Goal: Information Seeking & Learning: Learn about a topic

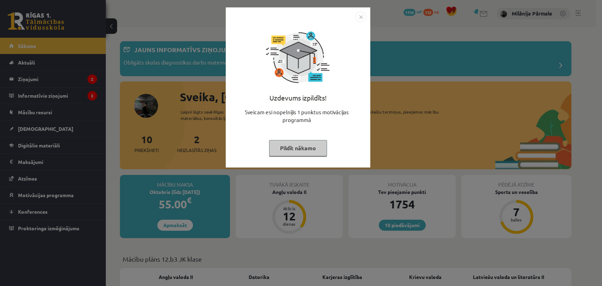
click at [361, 21] on img "Close" at bounding box center [360, 17] width 11 height 11
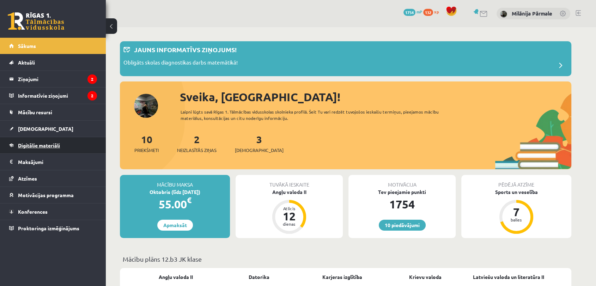
click at [37, 145] on span "Digitālie materiāli" at bounding box center [39, 145] width 42 height 6
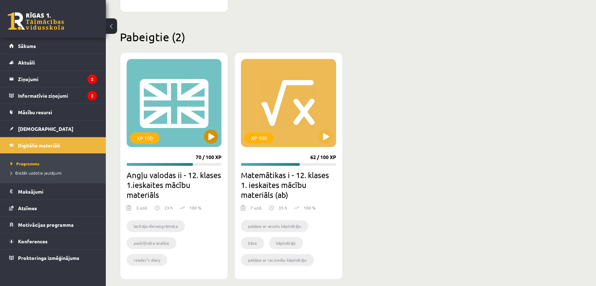
scroll to position [374, 0]
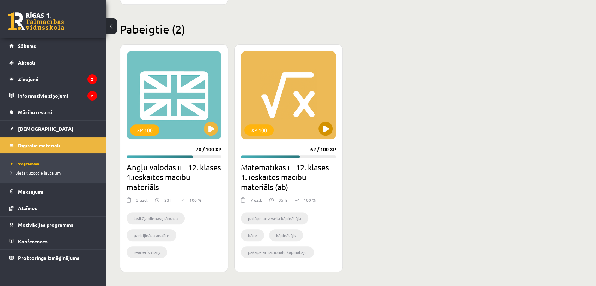
click at [318, 117] on div "XP 100" at bounding box center [288, 95] width 95 height 88
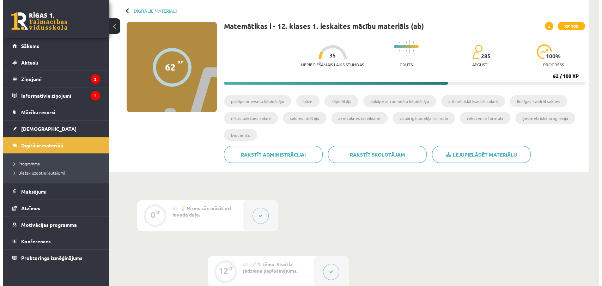
scroll to position [117, 0]
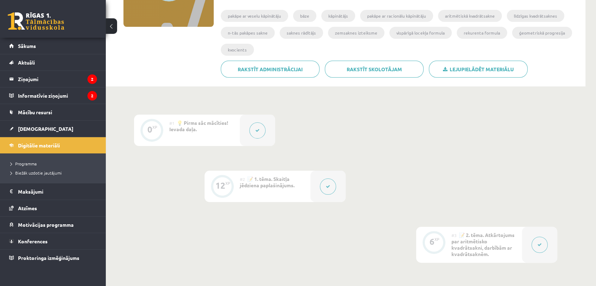
click at [257, 129] on icon at bounding box center [257, 130] width 4 height 4
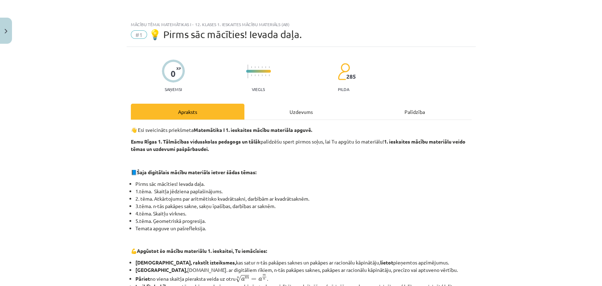
click at [320, 109] on div "Uzdevums" at bounding box center [301, 112] width 114 height 16
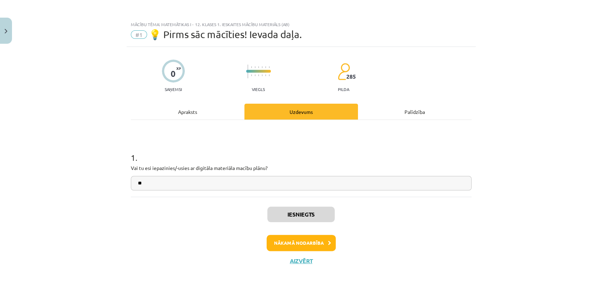
scroll to position [4, 0]
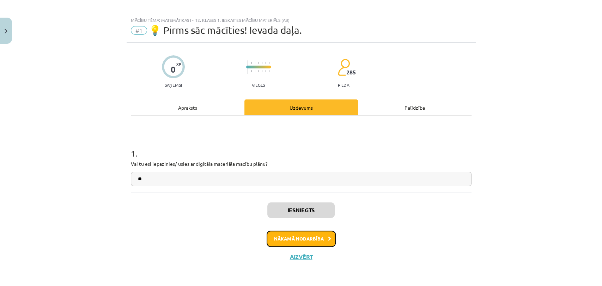
click at [319, 242] on button "Nākamā nodarbība" at bounding box center [300, 239] width 69 height 16
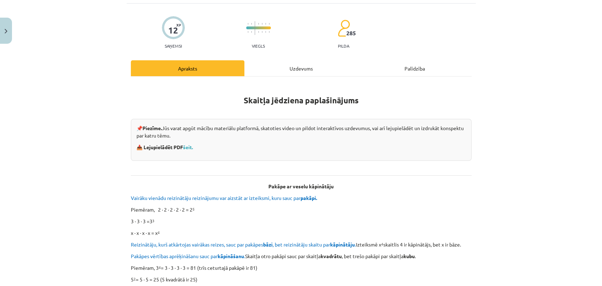
click at [292, 63] on div "Uzdevums" at bounding box center [301, 68] width 114 height 16
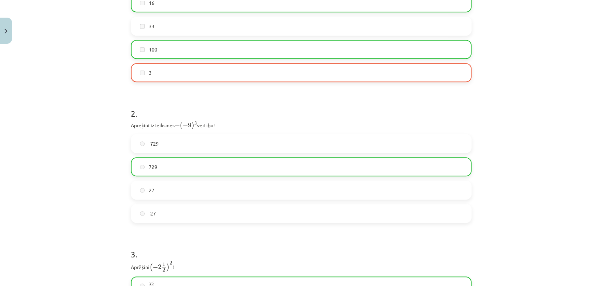
scroll to position [412, 0]
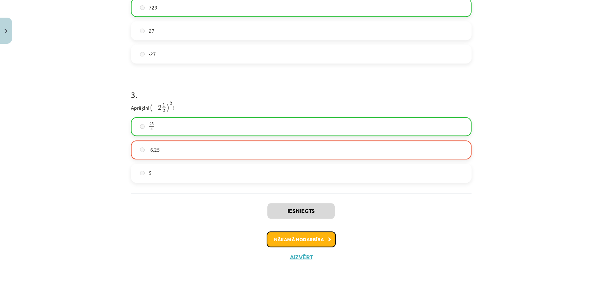
click at [303, 238] on button "Nākamā nodarbība" at bounding box center [300, 239] width 69 height 16
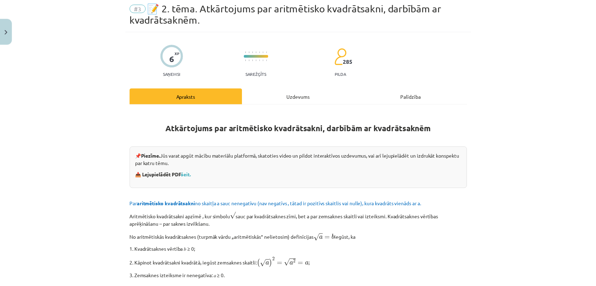
scroll to position [0, 0]
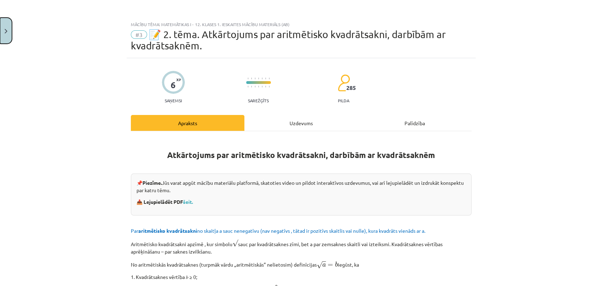
click at [10, 26] on button "Close" at bounding box center [6, 31] width 12 height 26
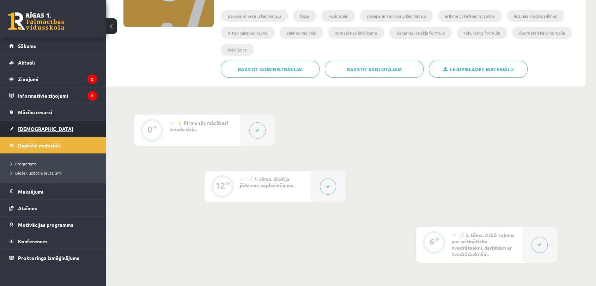
click at [37, 128] on span "[DEMOGRAPHIC_DATA]" at bounding box center [45, 128] width 55 height 6
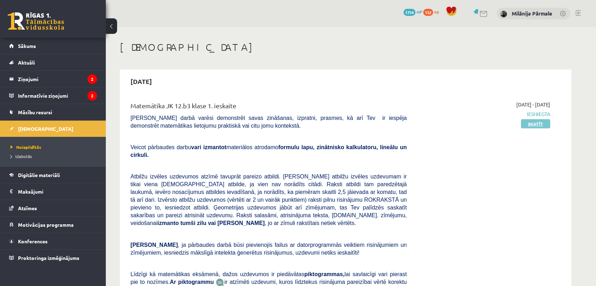
click at [529, 123] on link "Skatīt" at bounding box center [535, 123] width 29 height 9
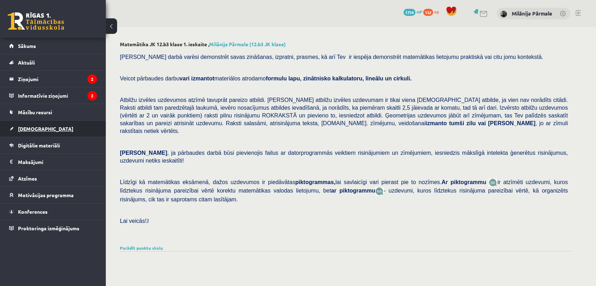
click at [59, 130] on link "[DEMOGRAPHIC_DATA]" at bounding box center [53, 129] width 88 height 16
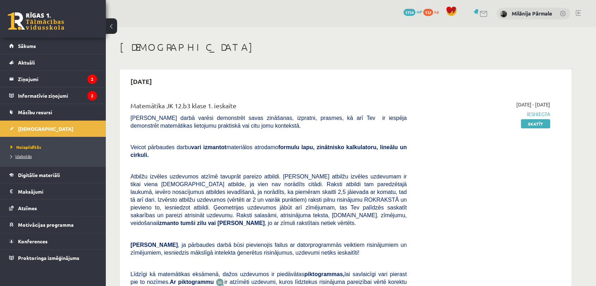
click at [28, 157] on span "Izlabotās" at bounding box center [21, 156] width 21 height 6
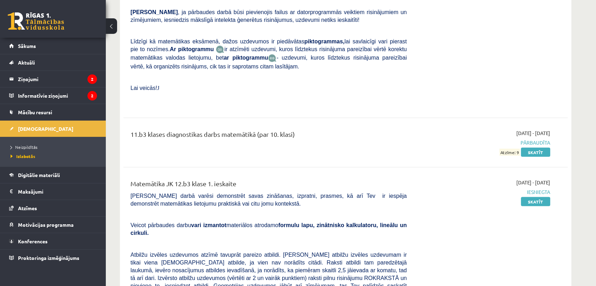
scroll to position [1488, 0]
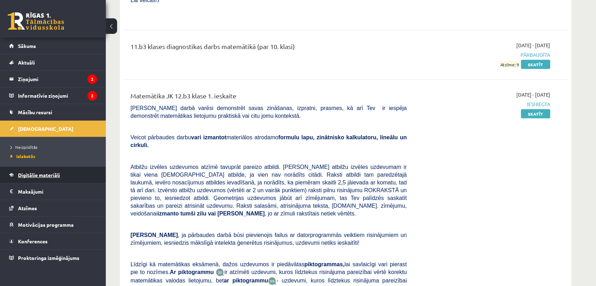
click at [44, 178] on link "Digitālie materiāli" at bounding box center [53, 175] width 88 height 16
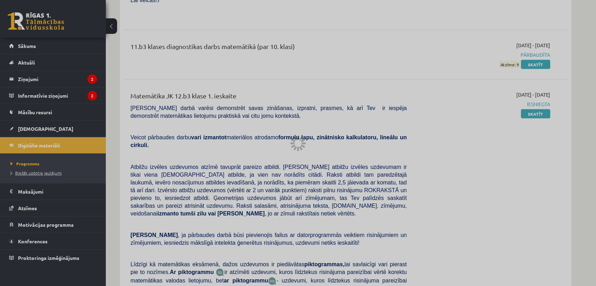
scroll to position [374, 0]
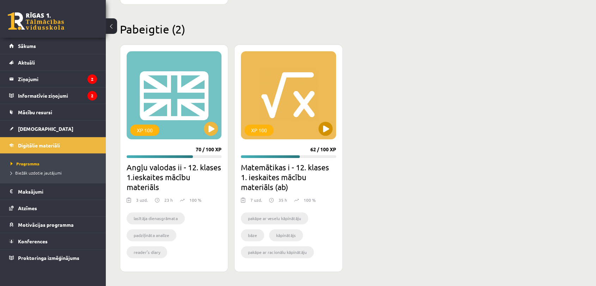
click at [267, 82] on div "XP 100" at bounding box center [288, 95] width 95 height 88
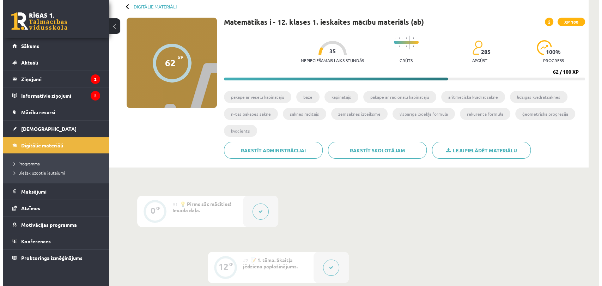
scroll to position [78, 0]
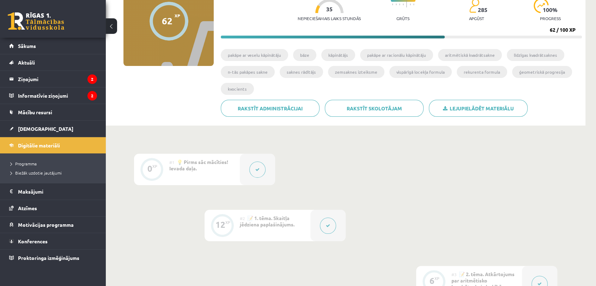
click at [256, 173] on button at bounding box center [257, 169] width 16 height 16
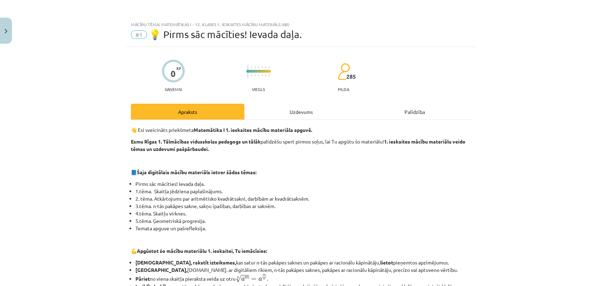
click at [285, 117] on div "Uzdevums" at bounding box center [301, 112] width 114 height 16
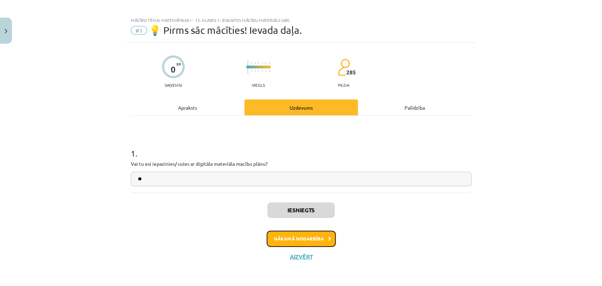
click at [298, 238] on button "Nākamā nodarbība" at bounding box center [300, 239] width 69 height 16
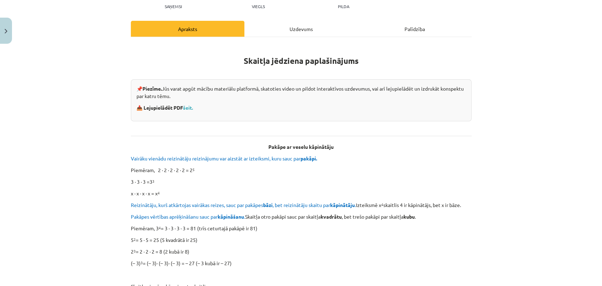
scroll to position [82, 0]
click at [297, 26] on div "Uzdevums" at bounding box center [301, 29] width 114 height 16
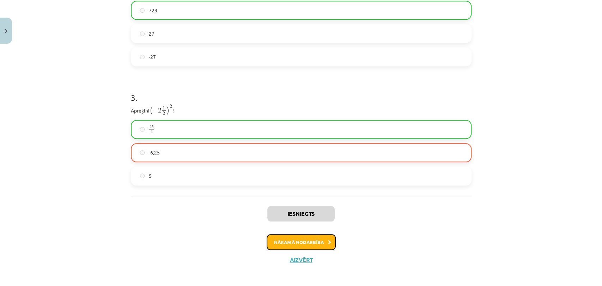
click at [295, 235] on button "Nākamā nodarbība" at bounding box center [300, 242] width 69 height 16
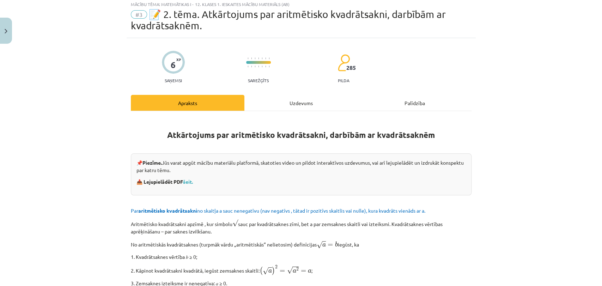
scroll to position [17, 0]
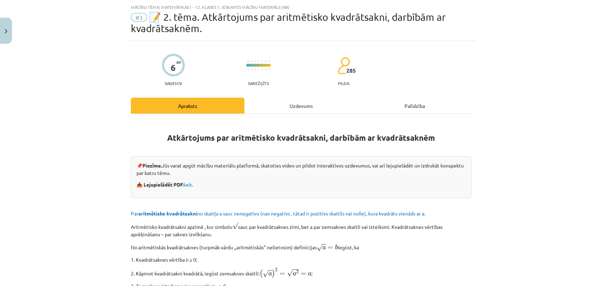
click at [299, 110] on div "Uzdevums" at bounding box center [301, 106] width 114 height 16
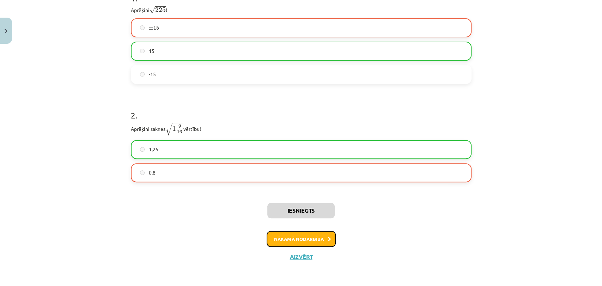
click at [296, 241] on button "Nākamā nodarbība" at bounding box center [300, 239] width 69 height 16
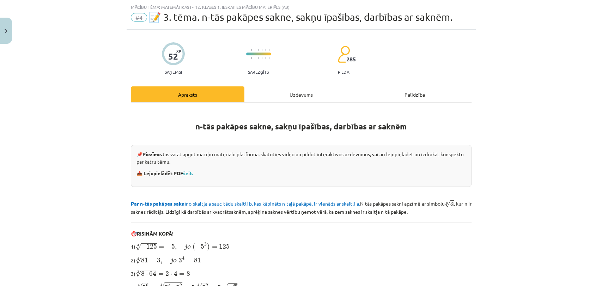
click at [276, 94] on div "Uzdevums" at bounding box center [301, 94] width 114 height 16
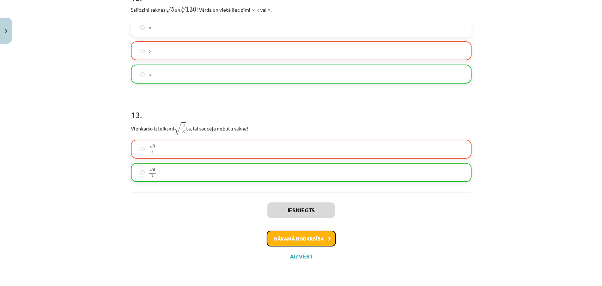
click at [281, 233] on button "Nākamā nodarbība" at bounding box center [300, 239] width 69 height 16
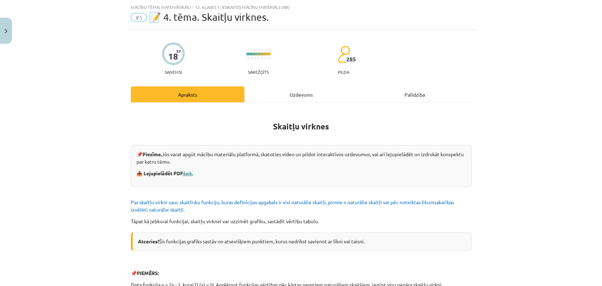
click at [190, 172] on link "šeit." at bounding box center [188, 173] width 10 height 6
click at [8, 34] on button "Close" at bounding box center [6, 31] width 12 height 26
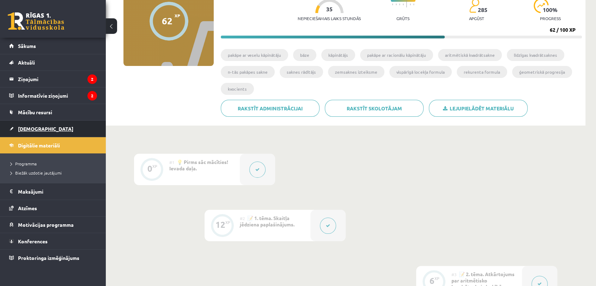
click at [39, 130] on link "[DEMOGRAPHIC_DATA]" at bounding box center [53, 129] width 88 height 16
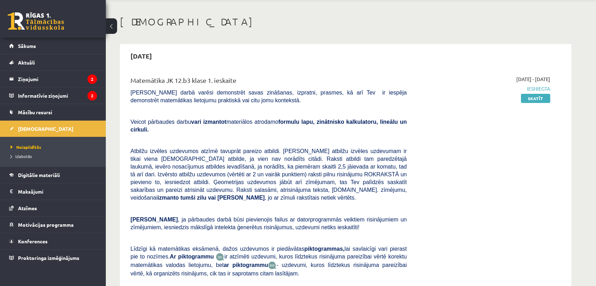
scroll to position [39, 0]
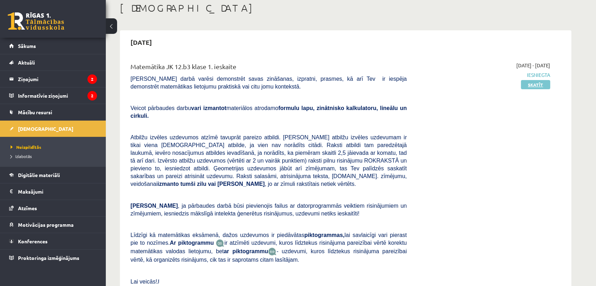
click at [523, 84] on link "Skatīt" at bounding box center [535, 84] width 29 height 9
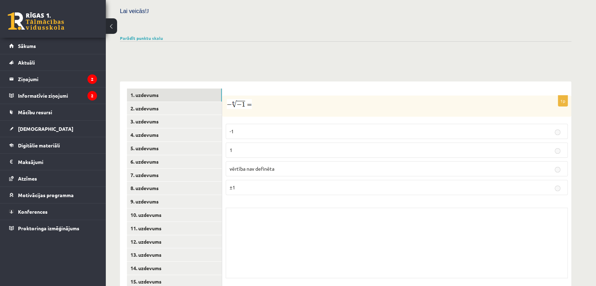
scroll to position [217, 0]
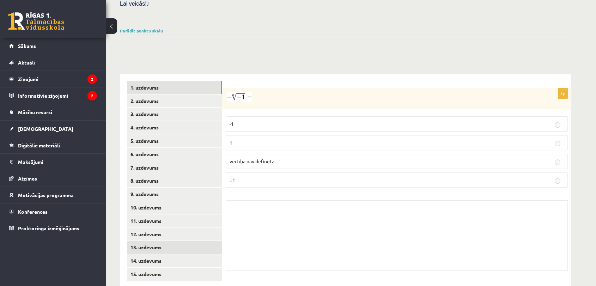
click at [183, 241] on link "13. uzdevums" at bounding box center [174, 247] width 95 height 13
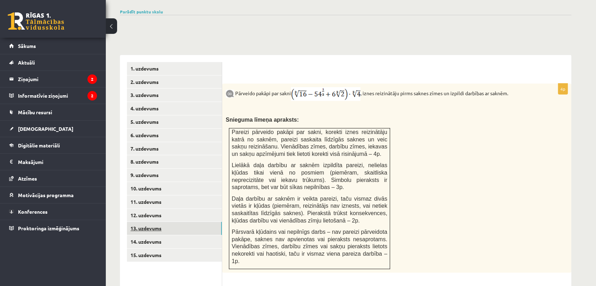
scroll to position [235, 0]
click at [158, 236] on link "14. uzdevums" at bounding box center [174, 242] width 95 height 13
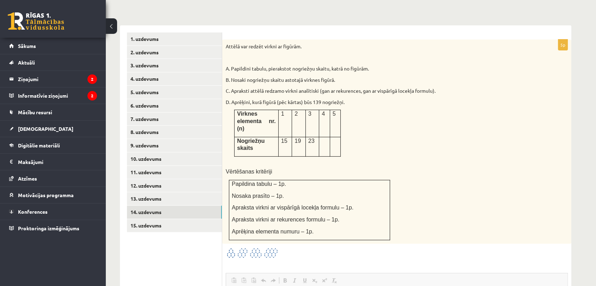
scroll to position [0, 0]
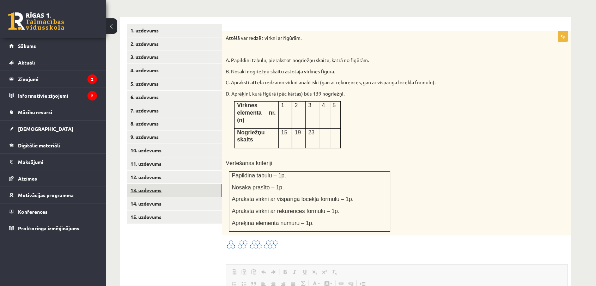
click at [171, 184] on link "13. uzdevums" at bounding box center [174, 190] width 95 height 13
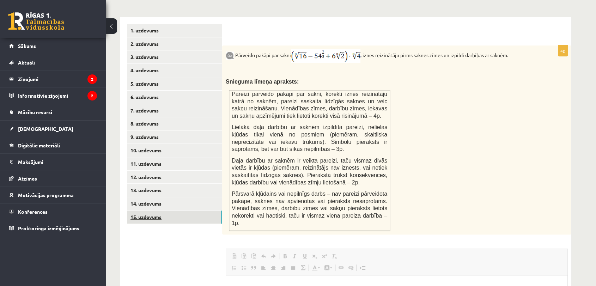
click at [199, 210] on link "15. uzdevums" at bounding box center [174, 216] width 95 height 13
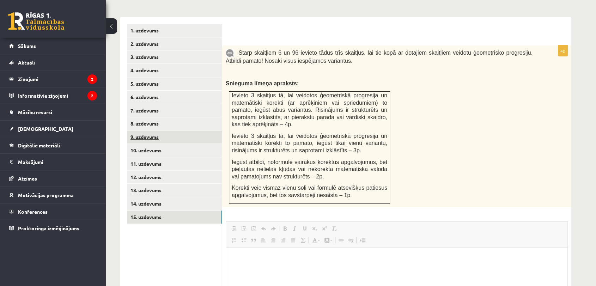
click at [202, 130] on link "9. uzdevums" at bounding box center [174, 136] width 95 height 13
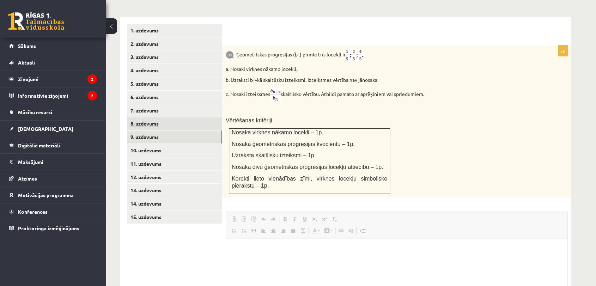
click at [193, 117] on link "8. uzdevums" at bounding box center [174, 123] width 95 height 13
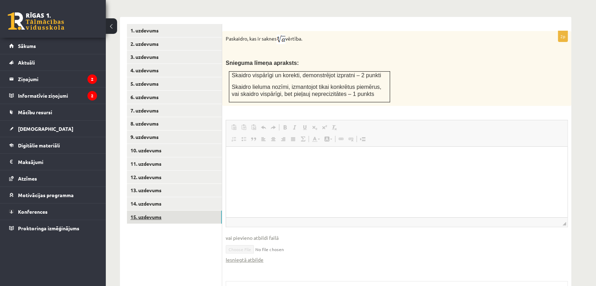
click at [164, 210] on link "15. uzdevums" at bounding box center [174, 216] width 95 height 13
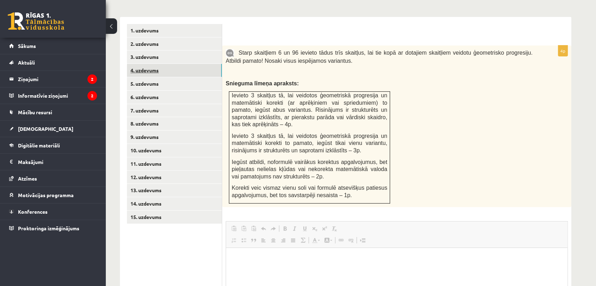
click at [189, 64] on link "4. uzdevums" at bounding box center [174, 70] width 95 height 13
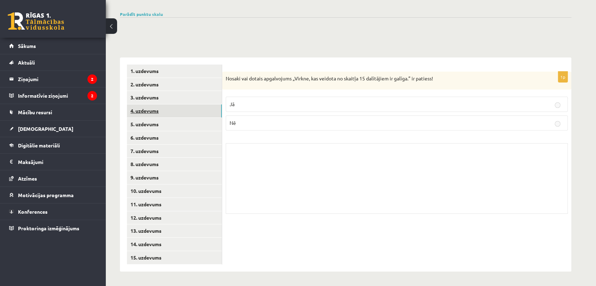
scroll to position [217, 0]
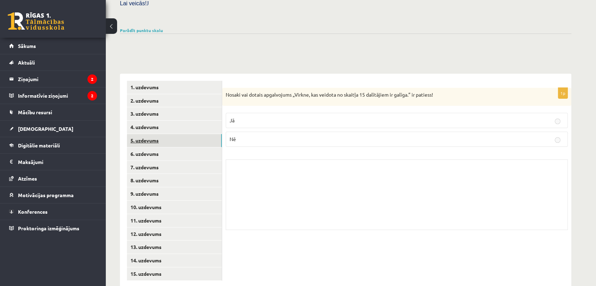
click at [179, 134] on link "5. uzdevums" at bounding box center [174, 140] width 95 height 13
click at [177, 107] on link "3. uzdevums" at bounding box center [174, 113] width 95 height 13
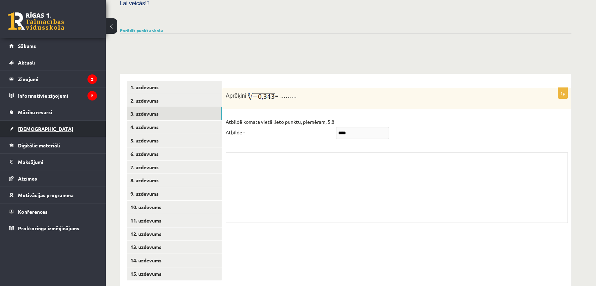
click at [50, 133] on link "[DEMOGRAPHIC_DATA]" at bounding box center [53, 129] width 88 height 16
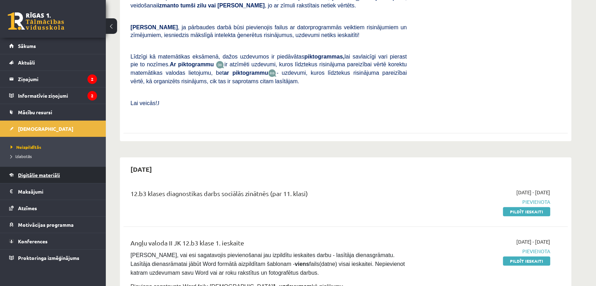
click at [67, 181] on link "Digitālie materiāli" at bounding box center [53, 175] width 88 height 16
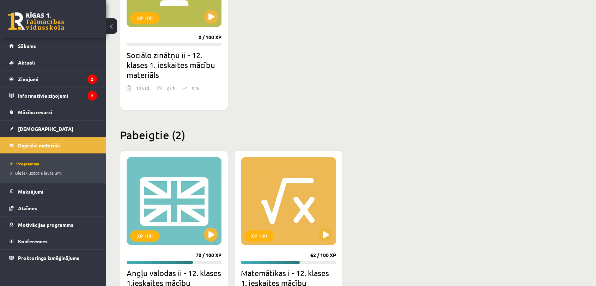
scroll to position [374, 0]
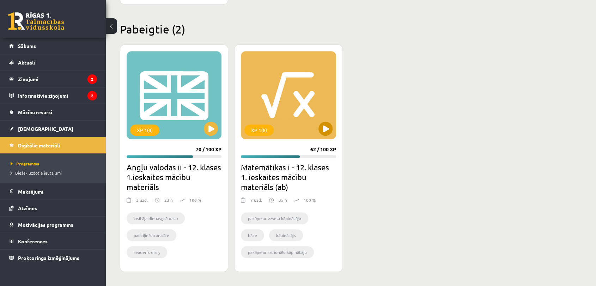
click at [317, 119] on div "XP 100" at bounding box center [288, 95] width 95 height 88
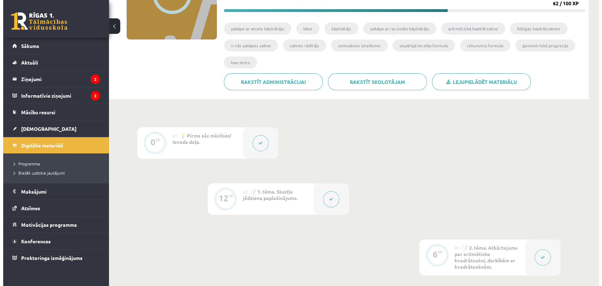
scroll to position [117, 0]
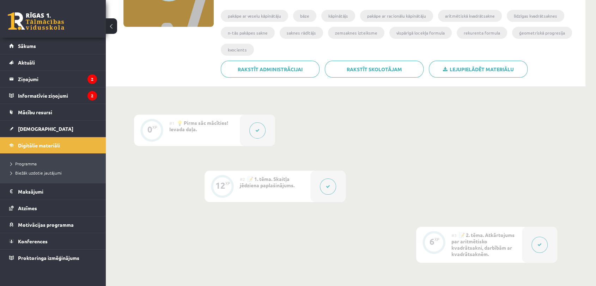
click at [265, 134] on div at bounding box center [257, 130] width 35 height 31
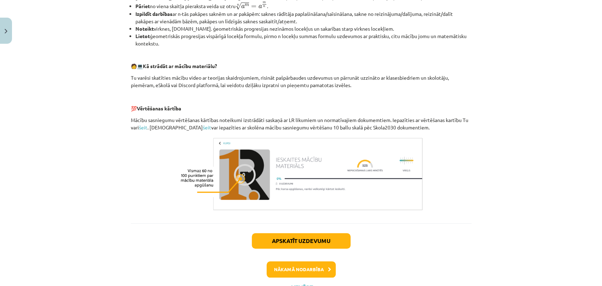
scroll to position [303, 0]
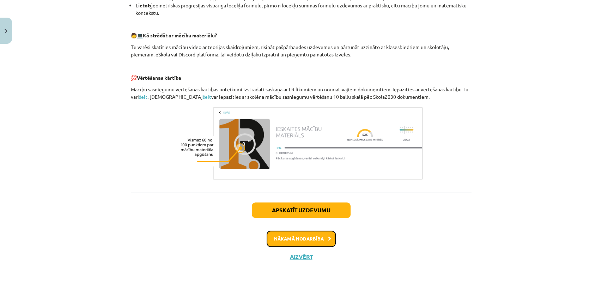
click at [320, 243] on button "Nākamā nodarbība" at bounding box center [300, 239] width 69 height 16
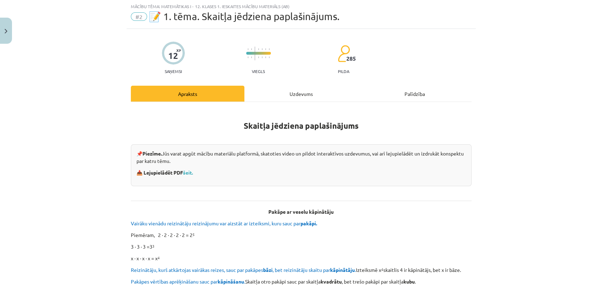
scroll to position [17, 0]
drag, startPoint x: 6, startPoint y: 25, endPoint x: 2, endPoint y: 31, distance: 7.1
click at [5, 24] on button "Close" at bounding box center [6, 31] width 12 height 26
click at [32, 129] on span "[DEMOGRAPHIC_DATA]" at bounding box center [45, 128] width 55 height 6
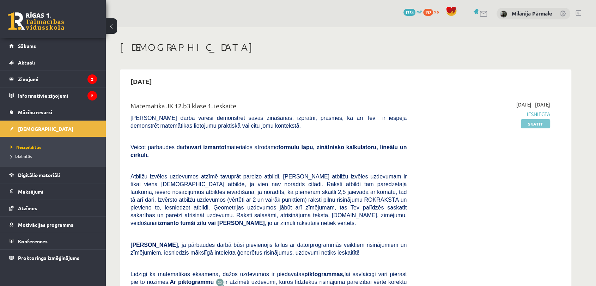
click at [527, 125] on link "Skatīt" at bounding box center [535, 123] width 29 height 9
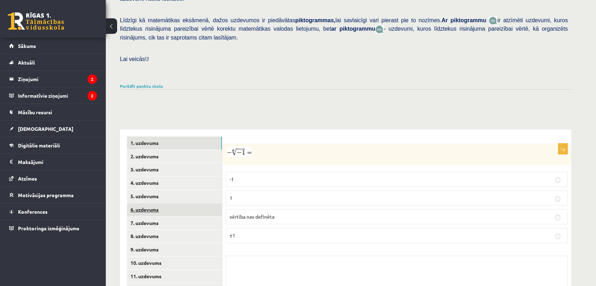
scroll to position [196, 0]
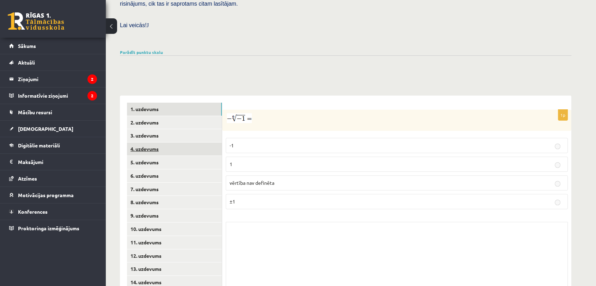
click at [172, 142] on link "4. uzdevums" at bounding box center [174, 148] width 95 height 13
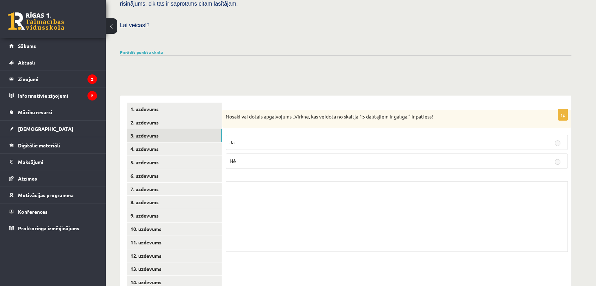
click at [175, 129] on link "3. uzdevums" at bounding box center [174, 135] width 95 height 13
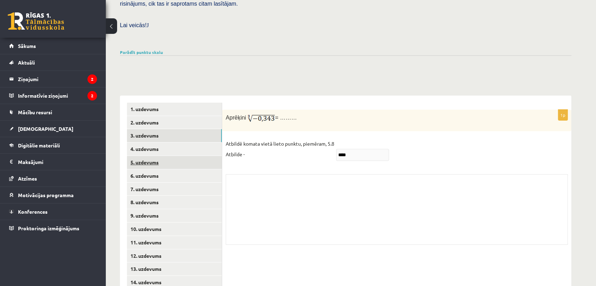
click at [172, 156] on link "5. uzdevums" at bounding box center [174, 162] width 95 height 13
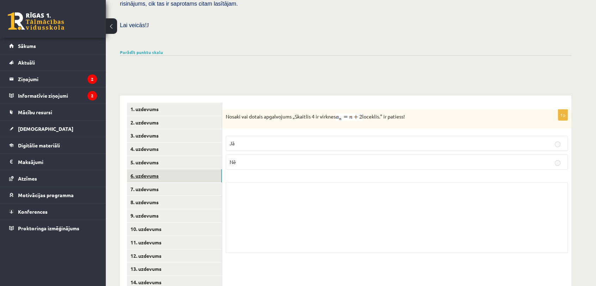
click at [168, 169] on link "6. uzdevums" at bounding box center [174, 175] width 95 height 13
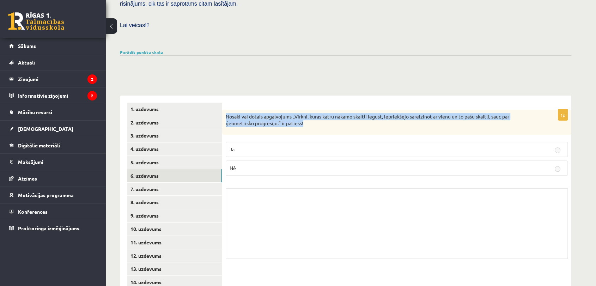
drag, startPoint x: 226, startPoint y: 99, endPoint x: 327, endPoint y: 108, distance: 101.5
click at [327, 113] on p "Nosaki vai dotais apgalvojums „Virkni, kuras katru nākamo skaitli iegūst, iepri…" at bounding box center [379, 120] width 307 height 14
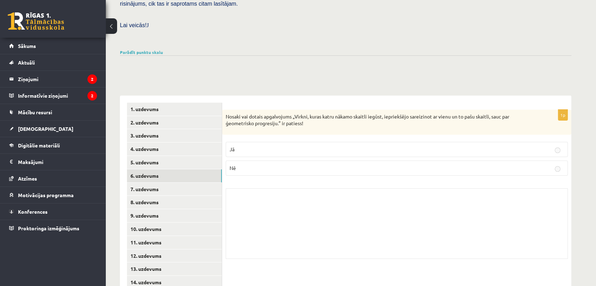
click at [335, 121] on div "1p Nosaki vai dotais apgalvojums „Virkni, kuras katru nākamo skaitli iegūst, ie…" at bounding box center [396, 186] width 349 height 153
click at [171, 156] on link "5. uzdevums" at bounding box center [174, 162] width 95 height 13
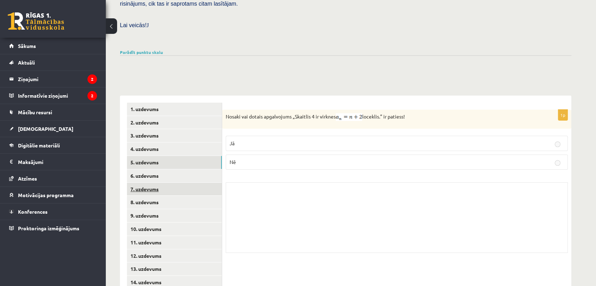
click at [173, 183] on link "7. uzdevums" at bounding box center [174, 189] width 95 height 13
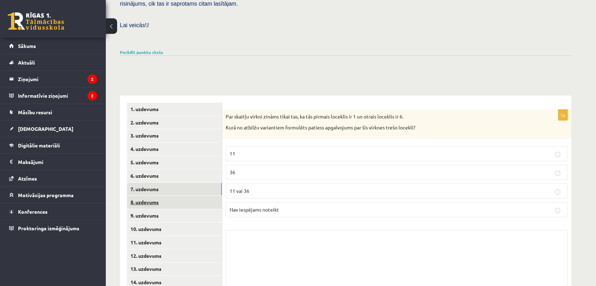
click at [173, 196] on link "8. uzdevums" at bounding box center [174, 202] width 95 height 13
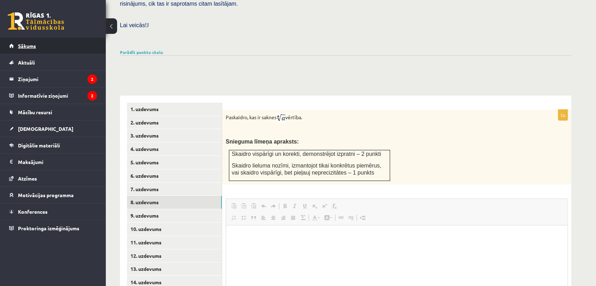
click at [45, 51] on link "Sākums" at bounding box center [53, 46] width 88 height 16
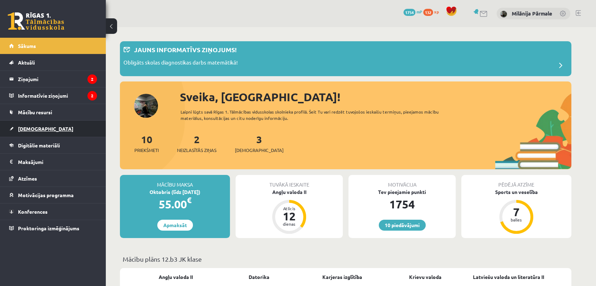
click at [51, 127] on link "[DEMOGRAPHIC_DATA]" at bounding box center [53, 129] width 88 height 16
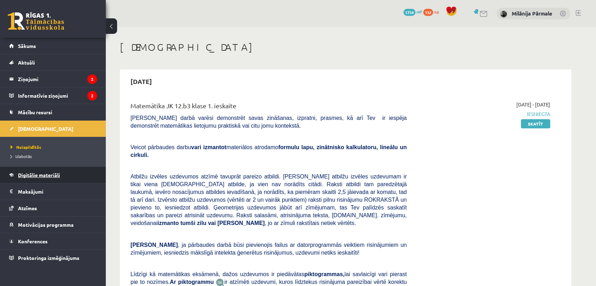
click at [62, 173] on link "Digitālie materiāli" at bounding box center [53, 175] width 88 height 16
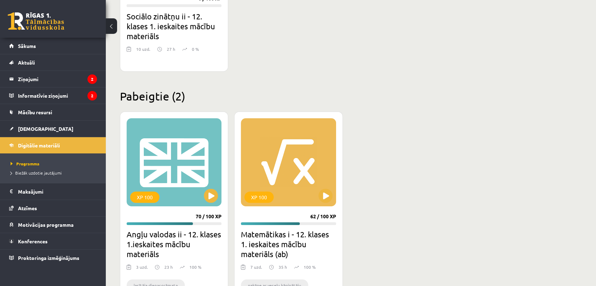
scroll to position [374, 0]
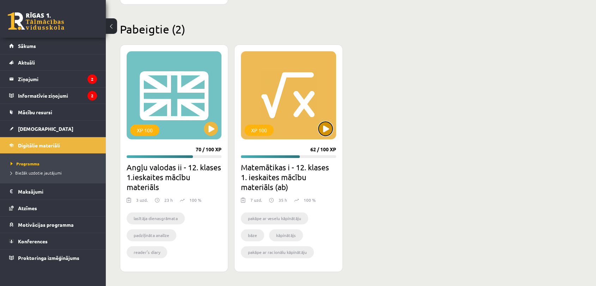
click at [328, 131] on button at bounding box center [325, 129] width 14 height 14
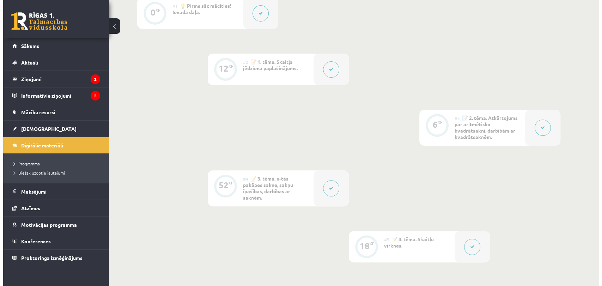
scroll to position [235, 0]
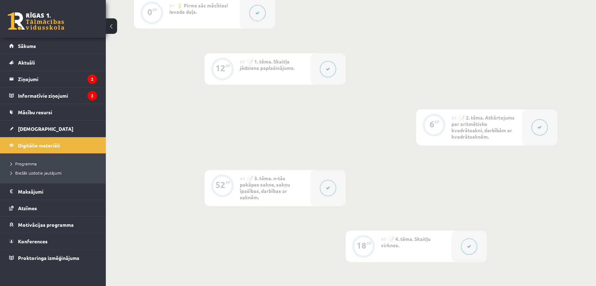
click at [502, 125] on div "#3 📝 2. tēma. Atkārtojums par aritmētisko kvadrātsakni, darbībām ar kvadrātsakn…" at bounding box center [486, 127] width 70 height 36
click at [546, 129] on button at bounding box center [539, 127] width 16 height 16
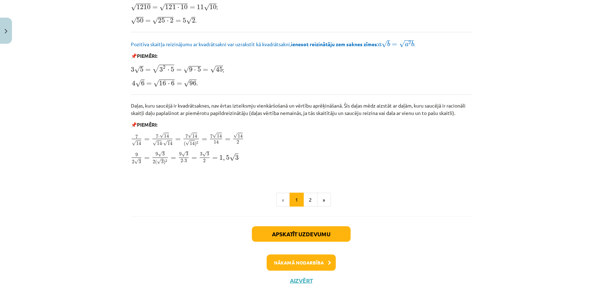
scroll to position [822, 0]
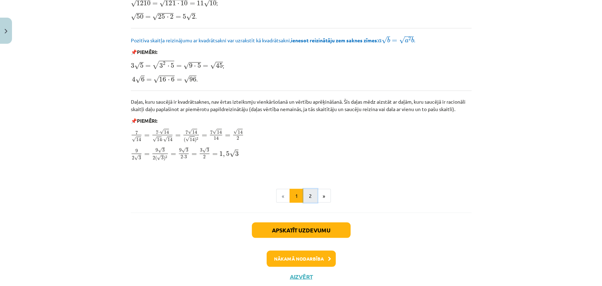
click at [311, 195] on button "2" at bounding box center [310, 196] width 14 height 14
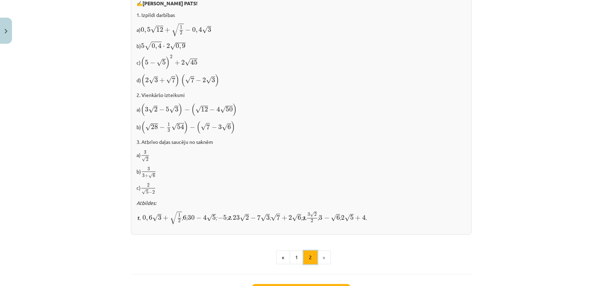
scroll to position [457, 0]
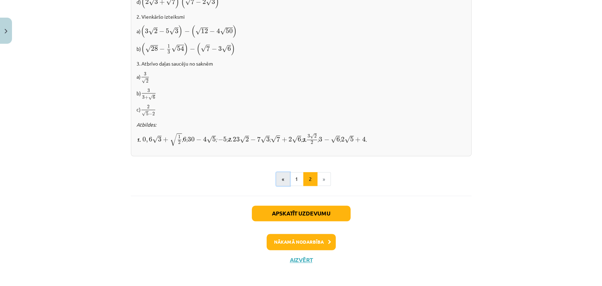
click at [284, 174] on button "«" at bounding box center [283, 179] width 14 height 14
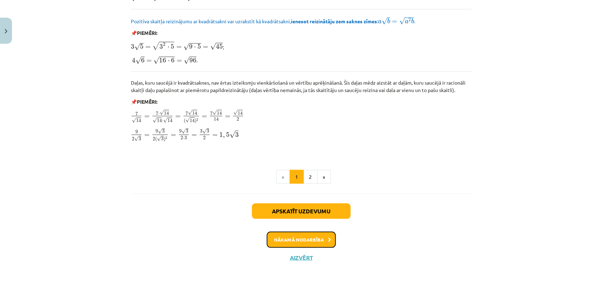
click at [313, 240] on button "Nākamā nodarbība" at bounding box center [300, 239] width 69 height 16
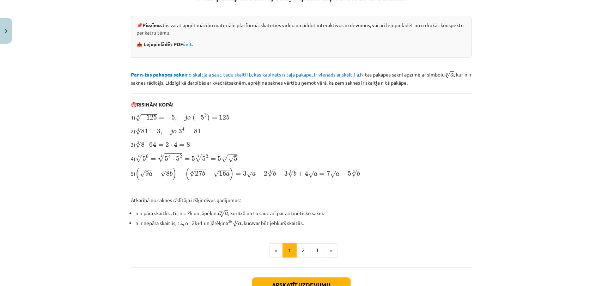
scroll to position [220, 0]
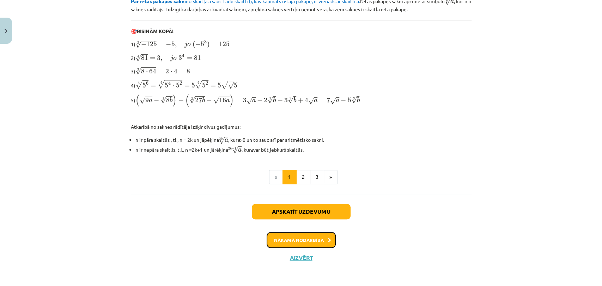
click at [305, 237] on button "Nākamā nodarbība" at bounding box center [300, 240] width 69 height 16
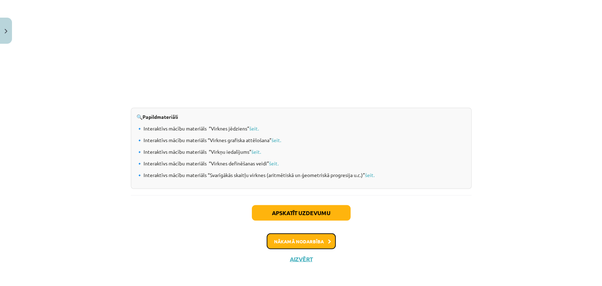
scroll to position [725, 0]
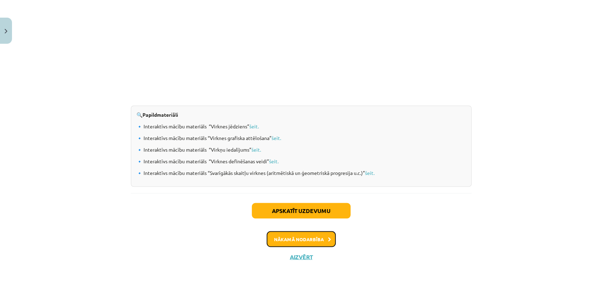
click at [316, 238] on button "Nākamā nodarbība" at bounding box center [300, 239] width 69 height 16
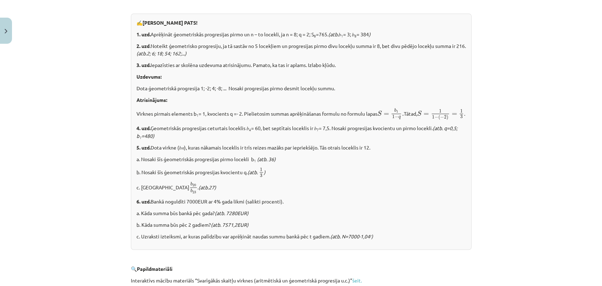
scroll to position [761, 0]
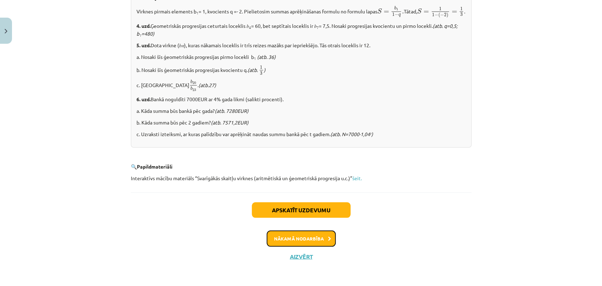
click at [293, 234] on button "Nākamā nodarbība" at bounding box center [300, 238] width 69 height 16
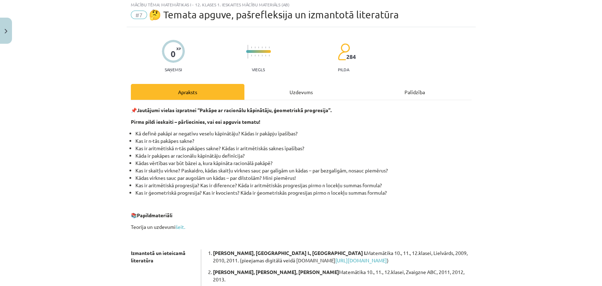
scroll to position [0, 0]
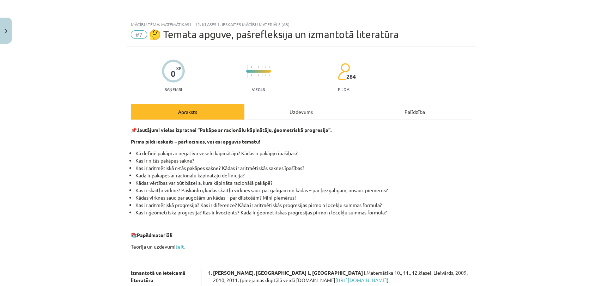
click at [279, 117] on div "Uzdevums" at bounding box center [301, 112] width 114 height 16
